Goal: Information Seeking & Learning: Check status

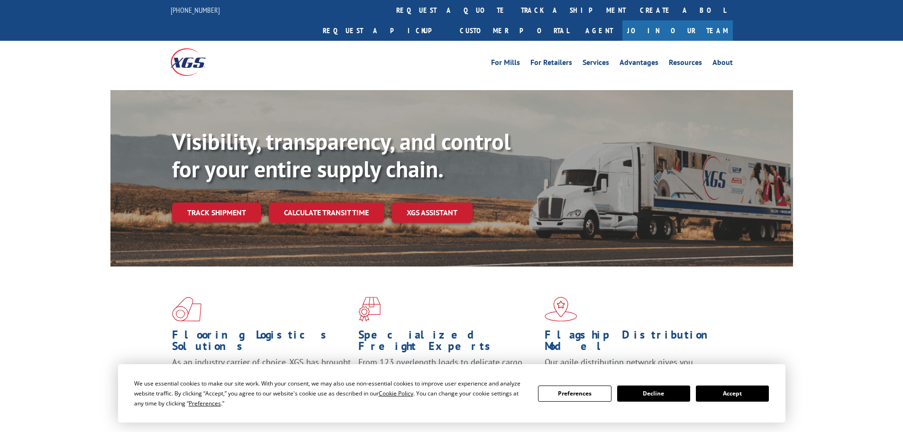
click at [730, 396] on button "Accept" at bounding box center [732, 393] width 73 height 16
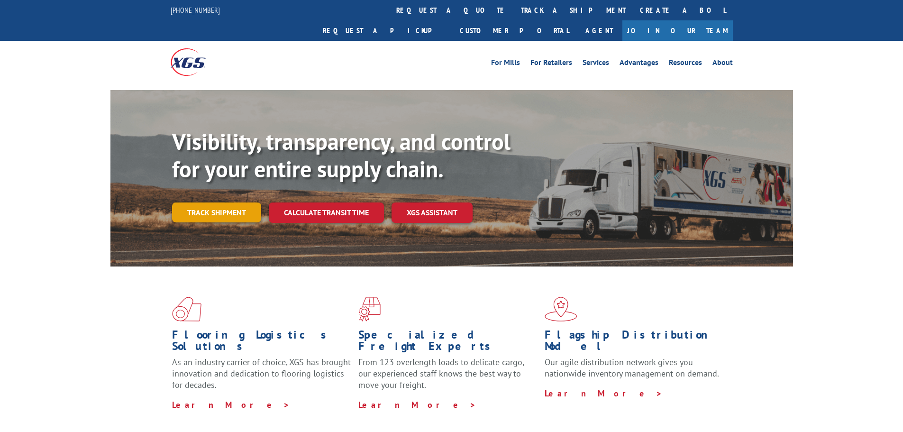
click at [183, 202] on link "Track shipment" at bounding box center [216, 212] width 89 height 20
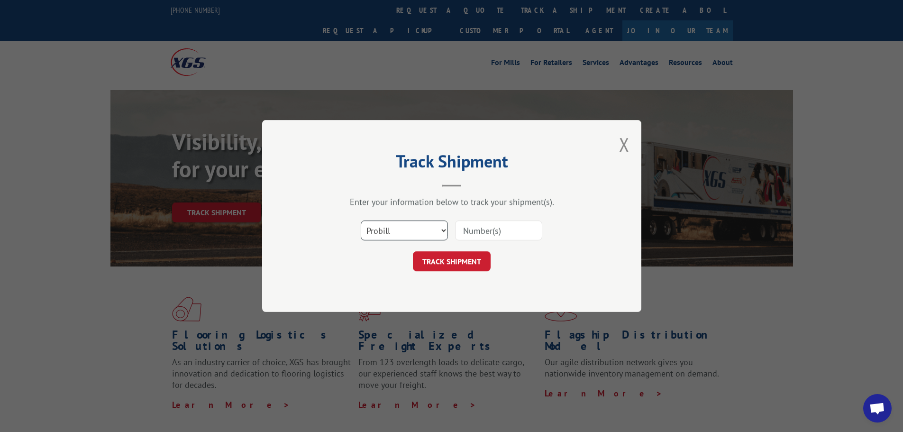
click at [375, 228] on select "Select category... Probill BOL PO" at bounding box center [404, 230] width 87 height 20
select select "bol"
click at [361, 220] on select "Select category... Probill BOL PO" at bounding box center [404, 230] width 87 height 20
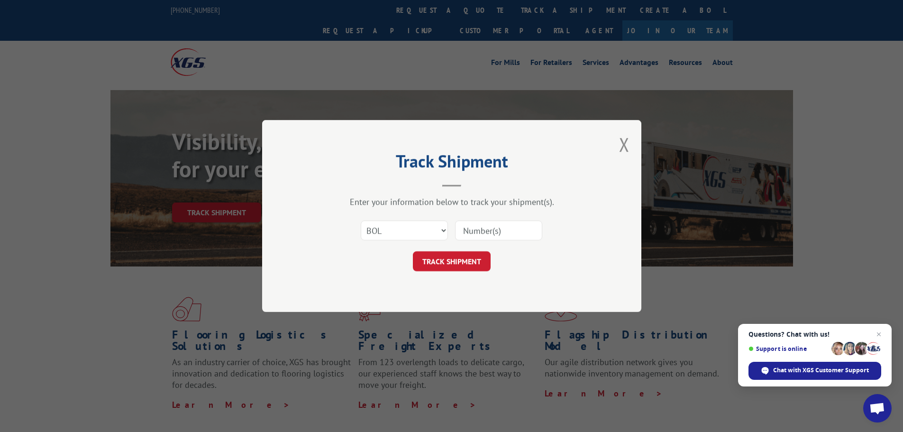
click at [467, 232] on input at bounding box center [498, 230] width 87 height 20
paste input "6016664"
type input "6016664"
click at [465, 261] on button "TRACK SHIPMENT" at bounding box center [452, 261] width 78 height 20
